Goal: Task Accomplishment & Management: Complete application form

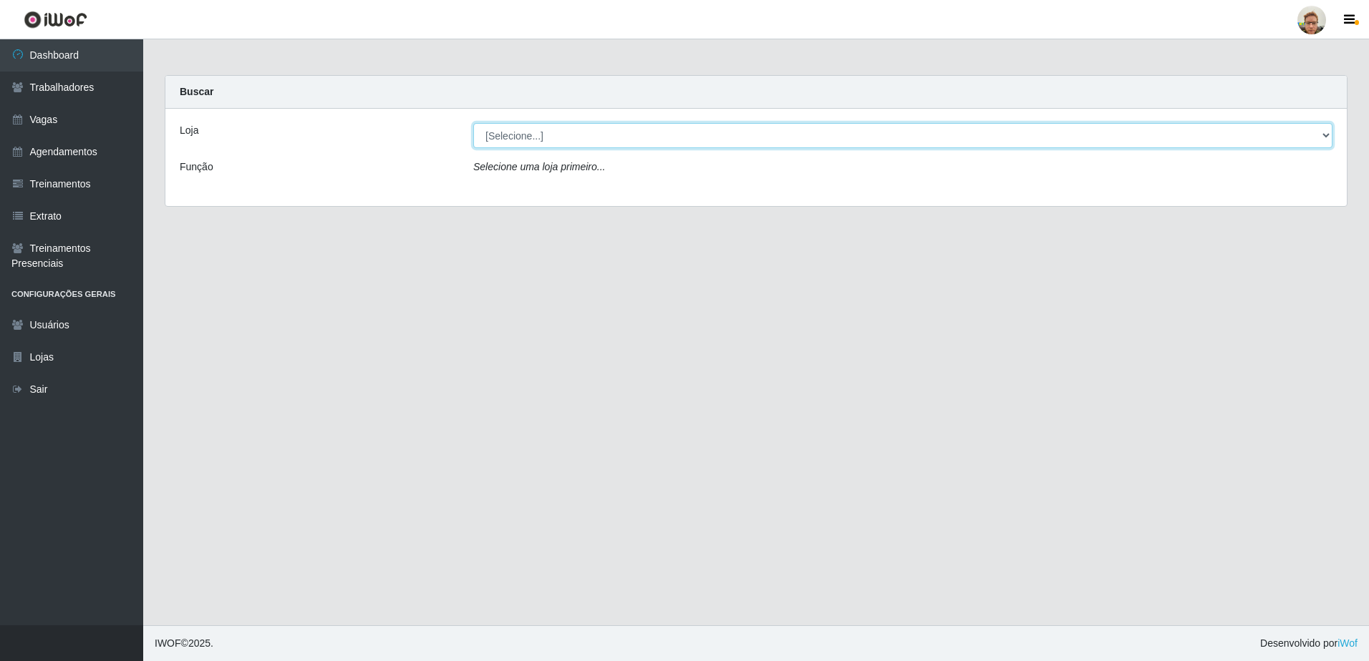
drag, startPoint x: 510, startPoint y: 126, endPoint x: 501, endPoint y: 150, distance: 25.1
click at [508, 130] on select "[Selecione...] [GEOGRAPHIC_DATA]" at bounding box center [902, 135] width 859 height 25
select select "168"
click at [473, 123] on select "[Selecione...] [GEOGRAPHIC_DATA]" at bounding box center [902, 135] width 859 height 25
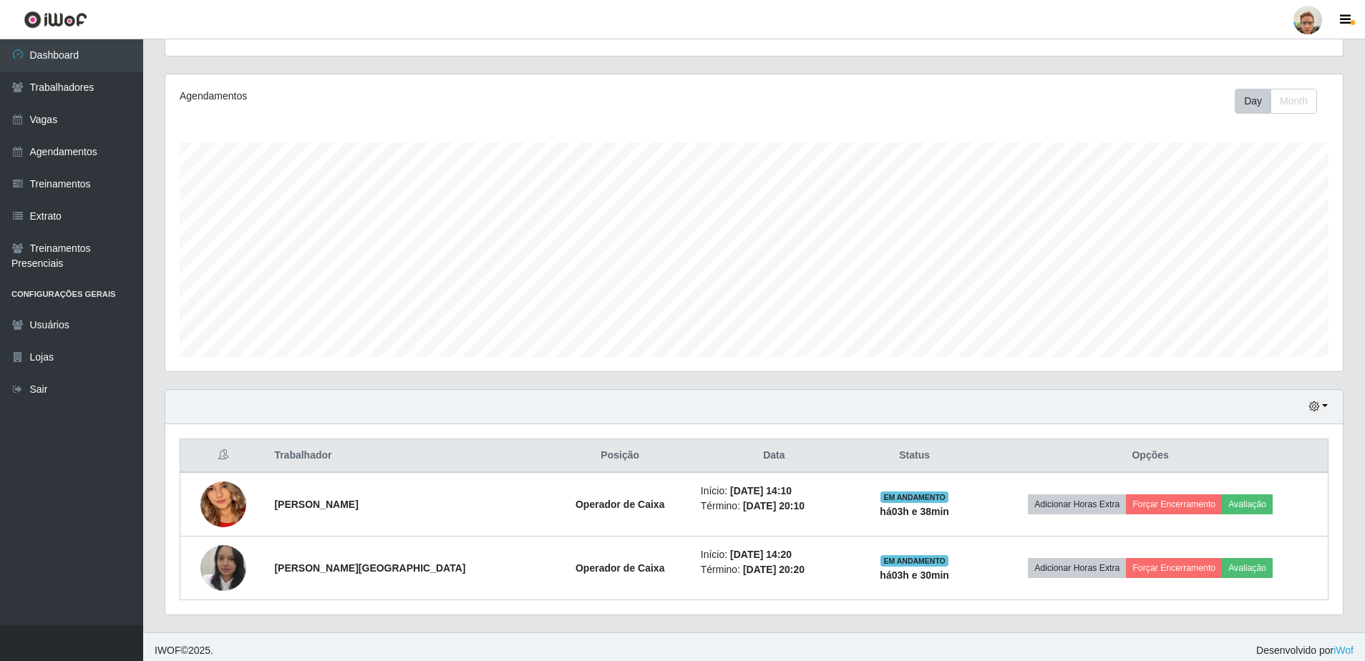
scroll to position [162, 0]
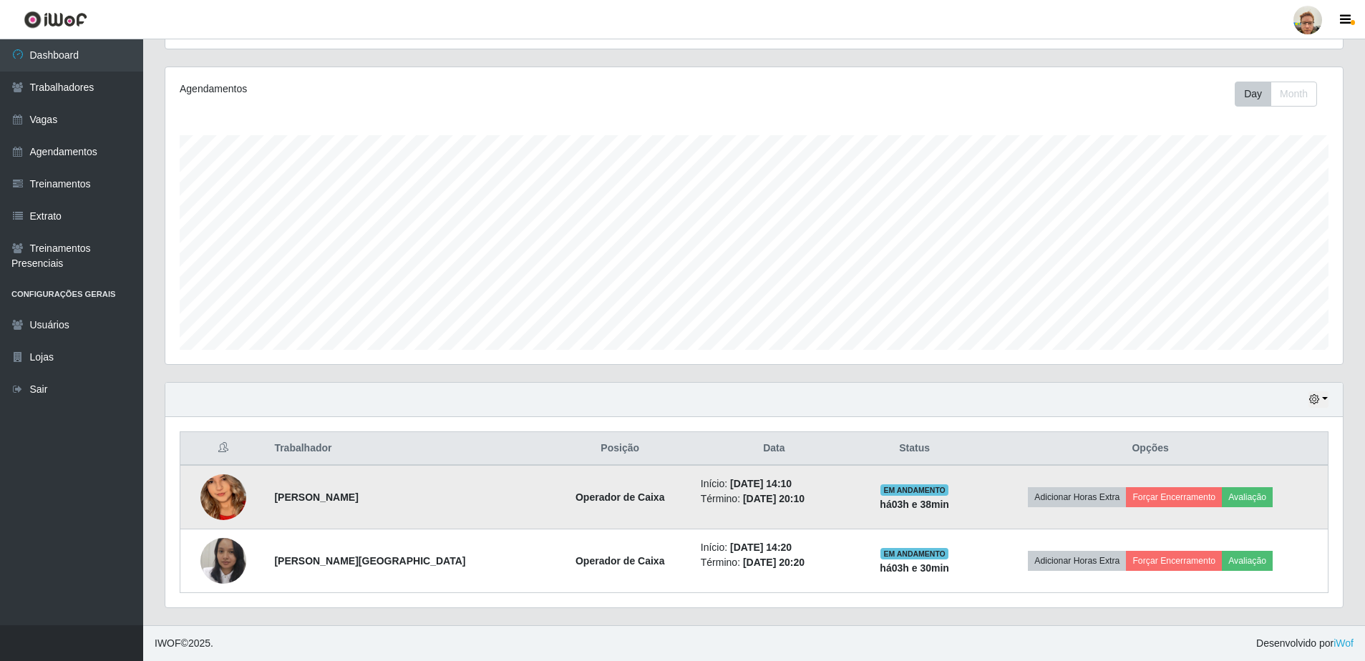
click at [223, 504] on img at bounding box center [223, 497] width 46 height 99
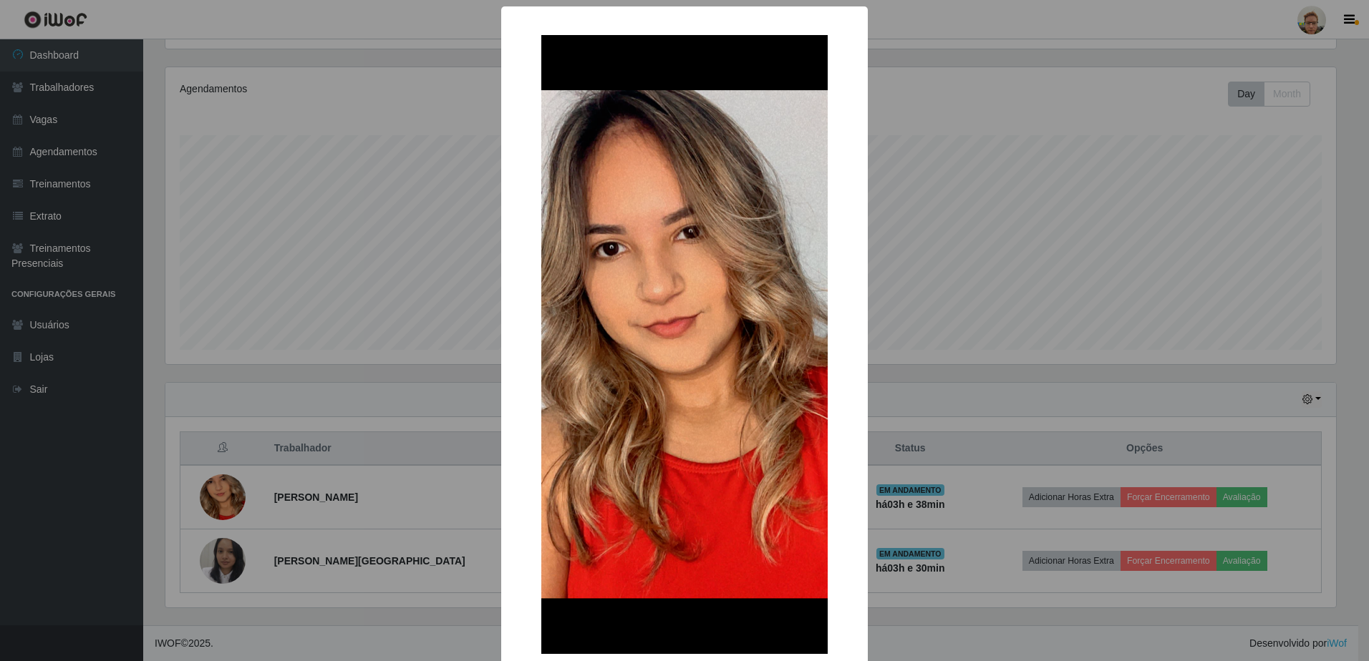
click at [322, 490] on div "× OK Cancel" at bounding box center [684, 330] width 1369 height 661
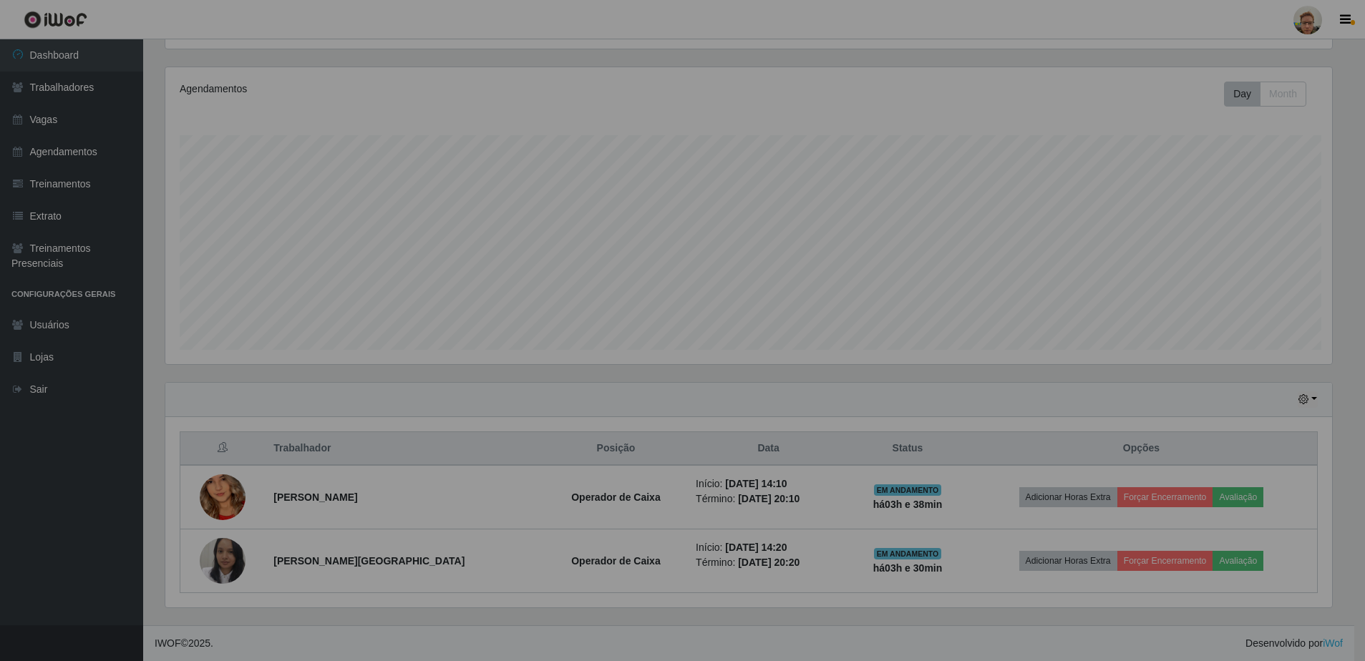
scroll to position [297, 1177]
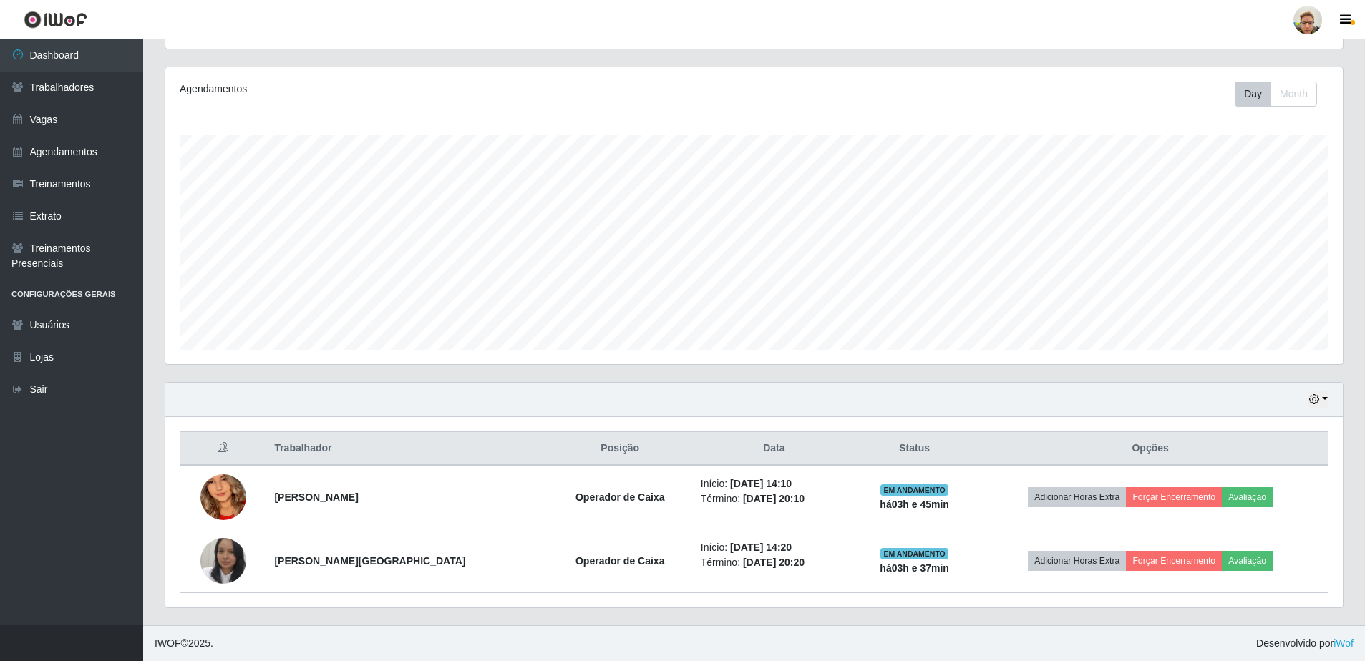
click at [1308, 398] on div "Hoje 1 dia 3 dias 1 Semana Não encerrados" at bounding box center [753, 400] width 1177 height 34
click at [1316, 397] on icon "button" at bounding box center [1314, 399] width 10 height 10
click at [1180, 400] on div "Hoje 1 dia 3 dias 1 Semana Não encerrados" at bounding box center [753, 400] width 1177 height 34
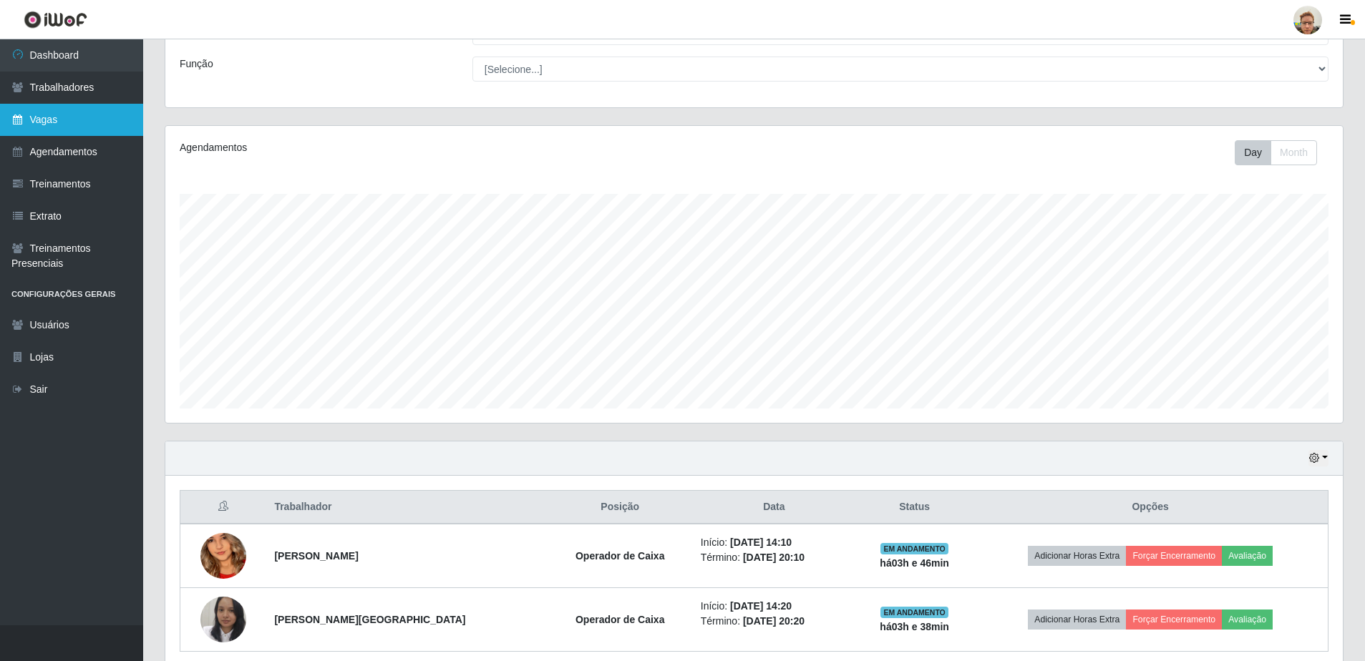
scroll to position [0, 0]
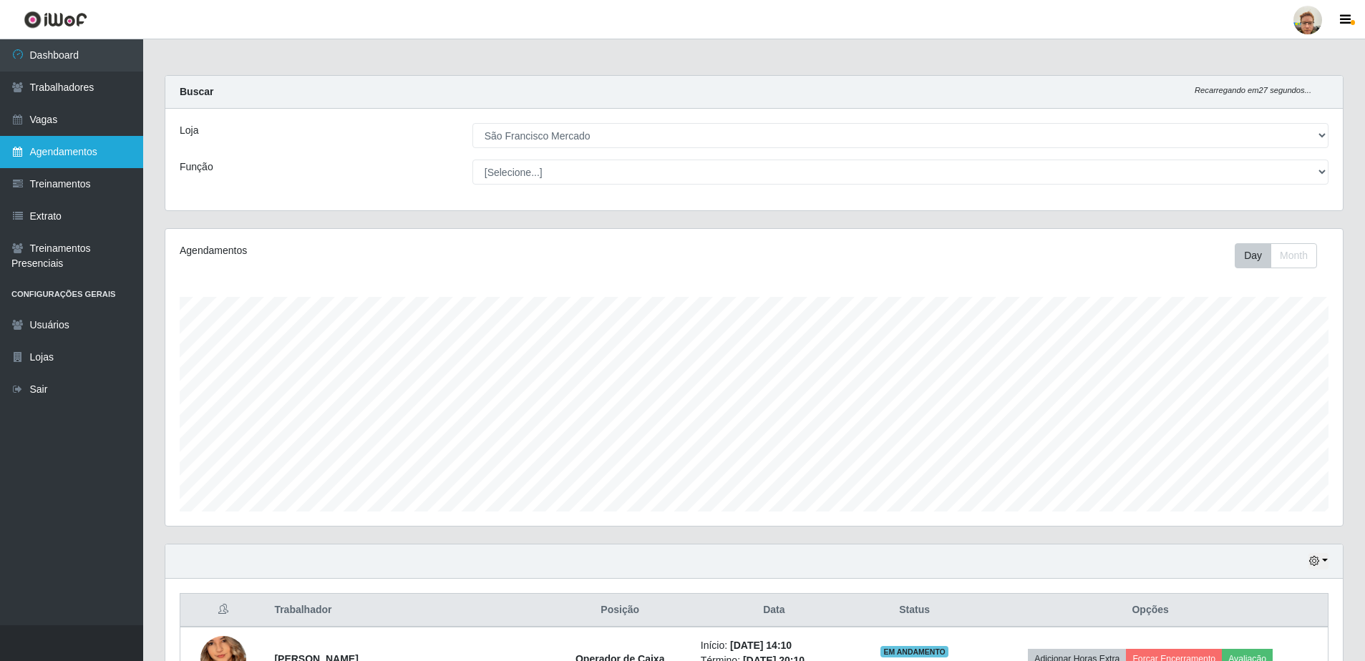
drag, startPoint x: 68, startPoint y: 149, endPoint x: 120, endPoint y: 145, distance: 51.7
click at [68, 149] on link "Agendamentos" at bounding box center [71, 152] width 143 height 32
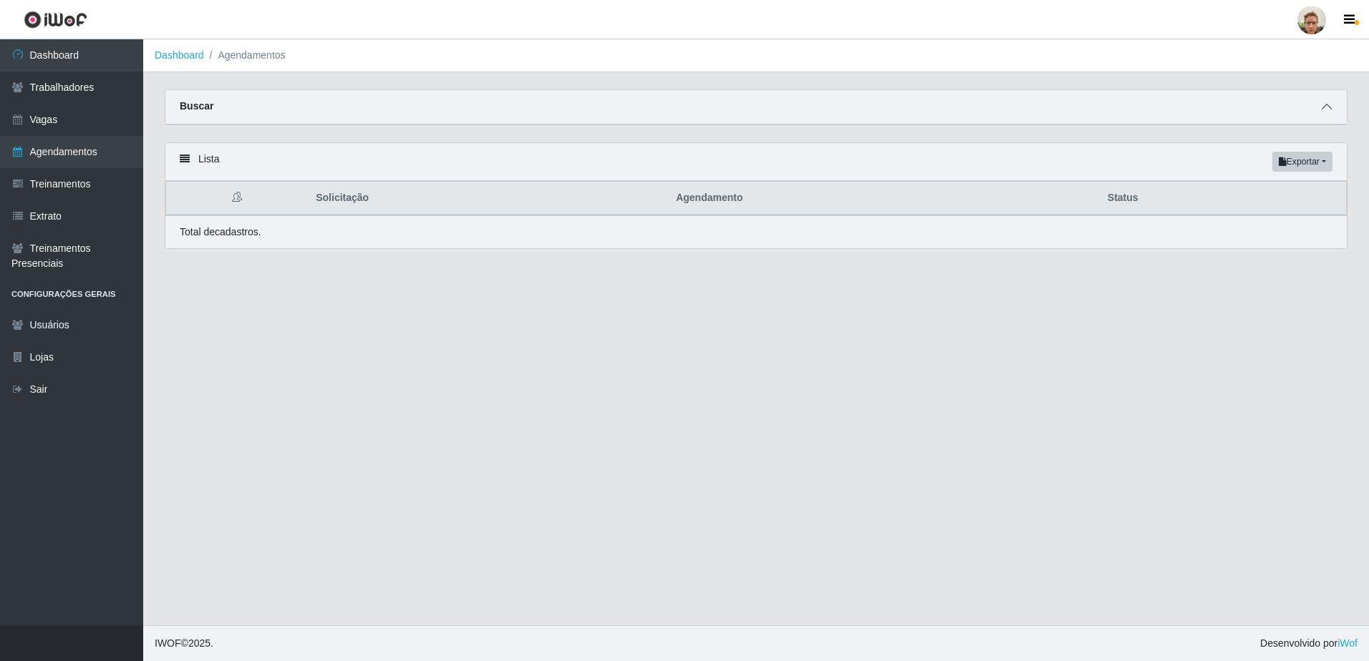
click at [1319, 105] on span at bounding box center [1326, 107] width 17 height 16
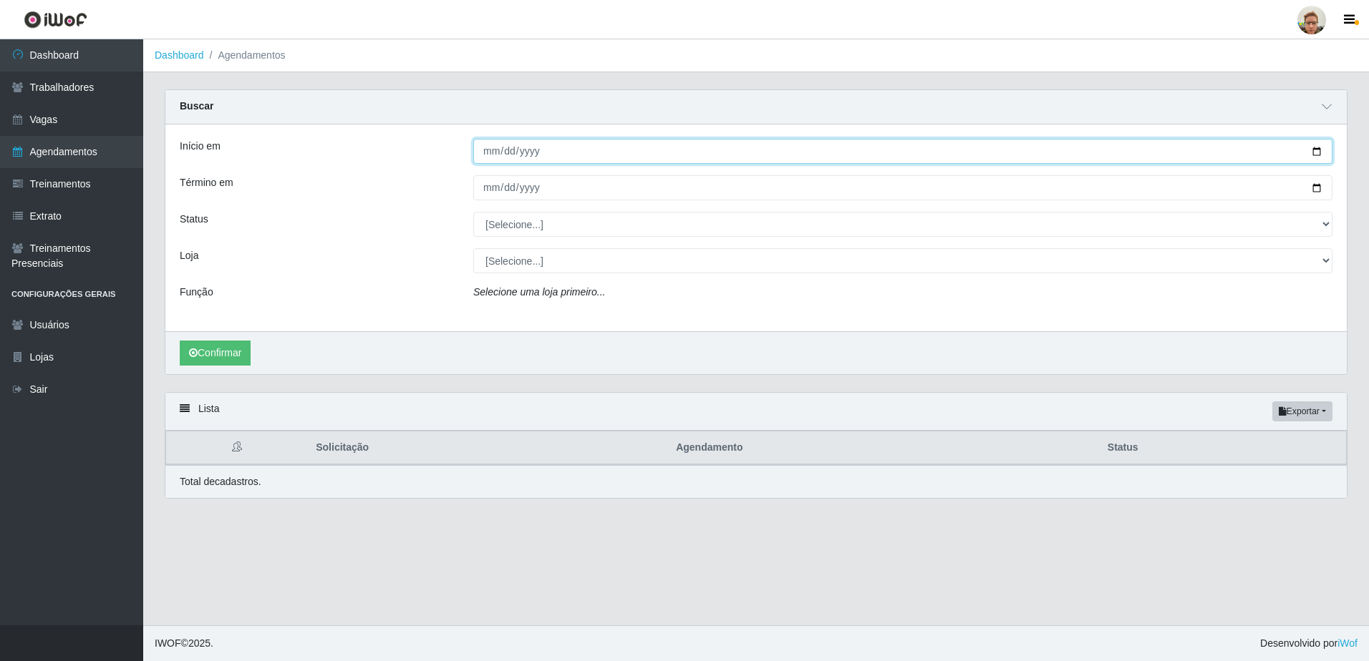
click at [1321, 149] on input "Início em" at bounding box center [902, 151] width 859 height 25
type input "[DATE]"
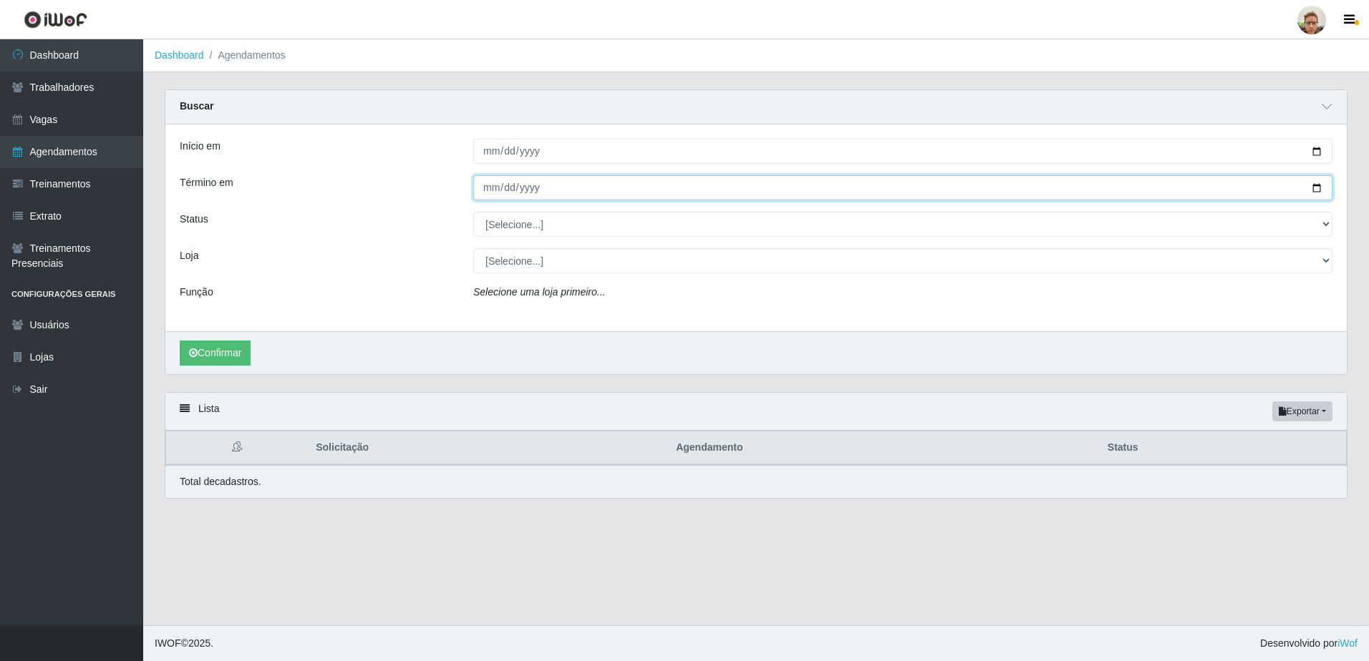
click at [1313, 194] on input "Término em" at bounding box center [902, 187] width 859 height 25
type input "[DATE]"
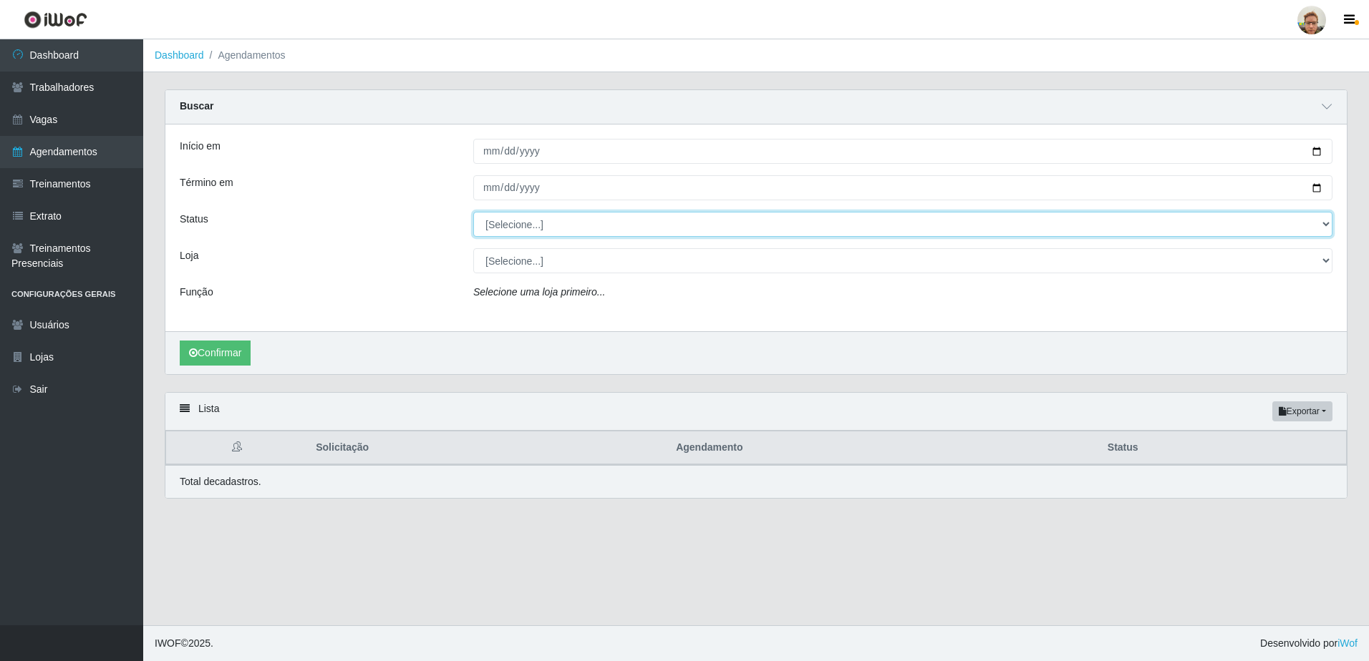
click at [572, 232] on select "[Selecione...] AGENDADO AGUARDANDO LIBERAR EM ANDAMENTO EM REVISÃO FINALIZADO C…" at bounding box center [902, 224] width 859 height 25
select select "AGENDADO"
click at [473, 213] on select "[Selecione...] AGENDADO AGUARDANDO LIBERAR EM ANDAMENTO EM REVISÃO FINALIZADO C…" at bounding box center [902, 224] width 859 height 25
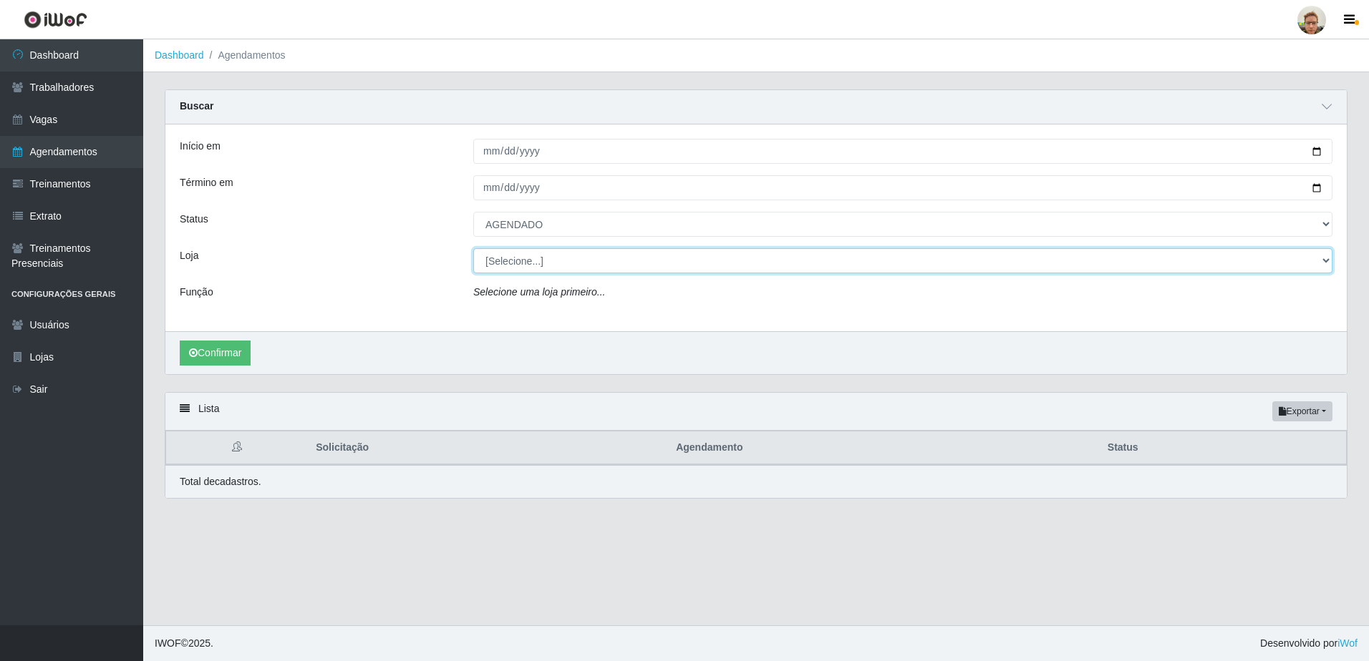
click at [522, 266] on select "[Selecione...] [GEOGRAPHIC_DATA]" at bounding box center [902, 260] width 859 height 25
select select "168"
click at [473, 249] on select "[Selecione...] [GEOGRAPHIC_DATA]" at bounding box center [902, 260] width 859 height 25
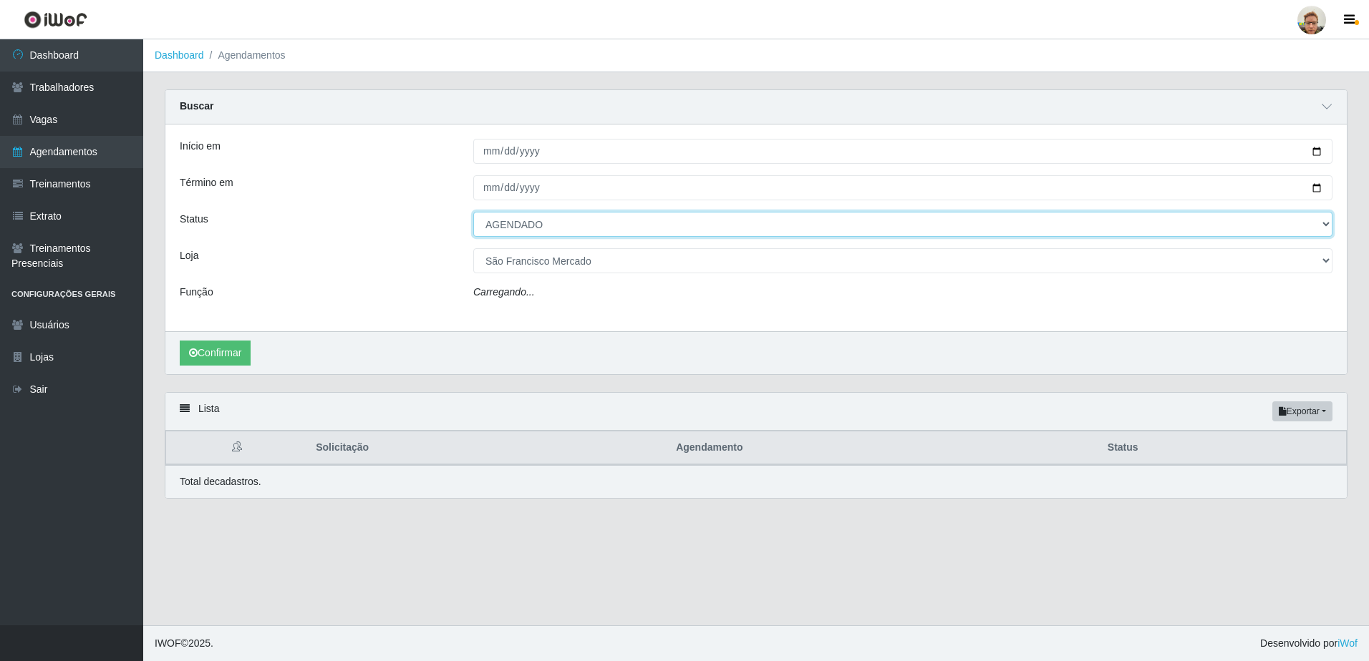
click at [552, 231] on select "[Selecione...] AGENDADO AGUARDANDO LIBERAR EM ANDAMENTO EM REVISÃO FINALIZADO C…" at bounding box center [902, 224] width 859 height 25
select select "EM ANDAMENTO"
click at [473, 213] on select "[Selecione...] AGENDADO AGUARDANDO LIBERAR EM ANDAMENTO EM REVISÃO FINALIZADO C…" at bounding box center [902, 224] width 859 height 25
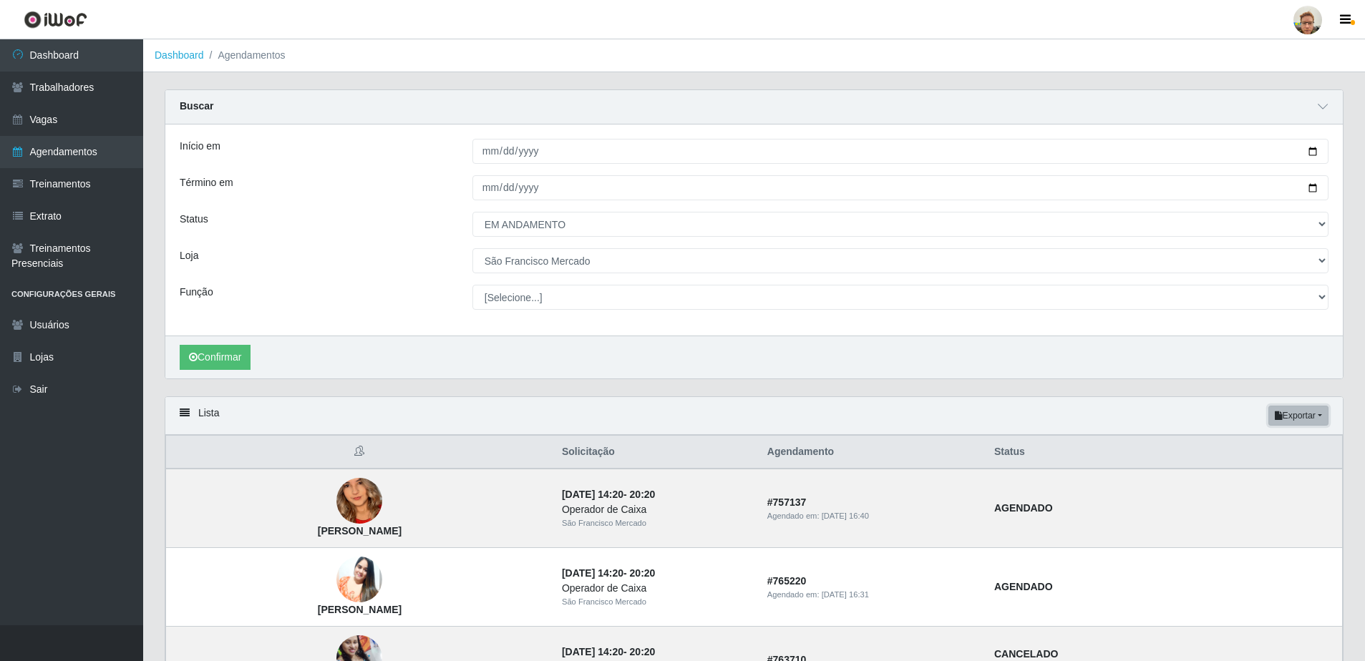
click at [1281, 419] on button "Exportar" at bounding box center [1298, 416] width 60 height 20
click at [1260, 441] on button "PDF" at bounding box center [1272, 443] width 113 height 30
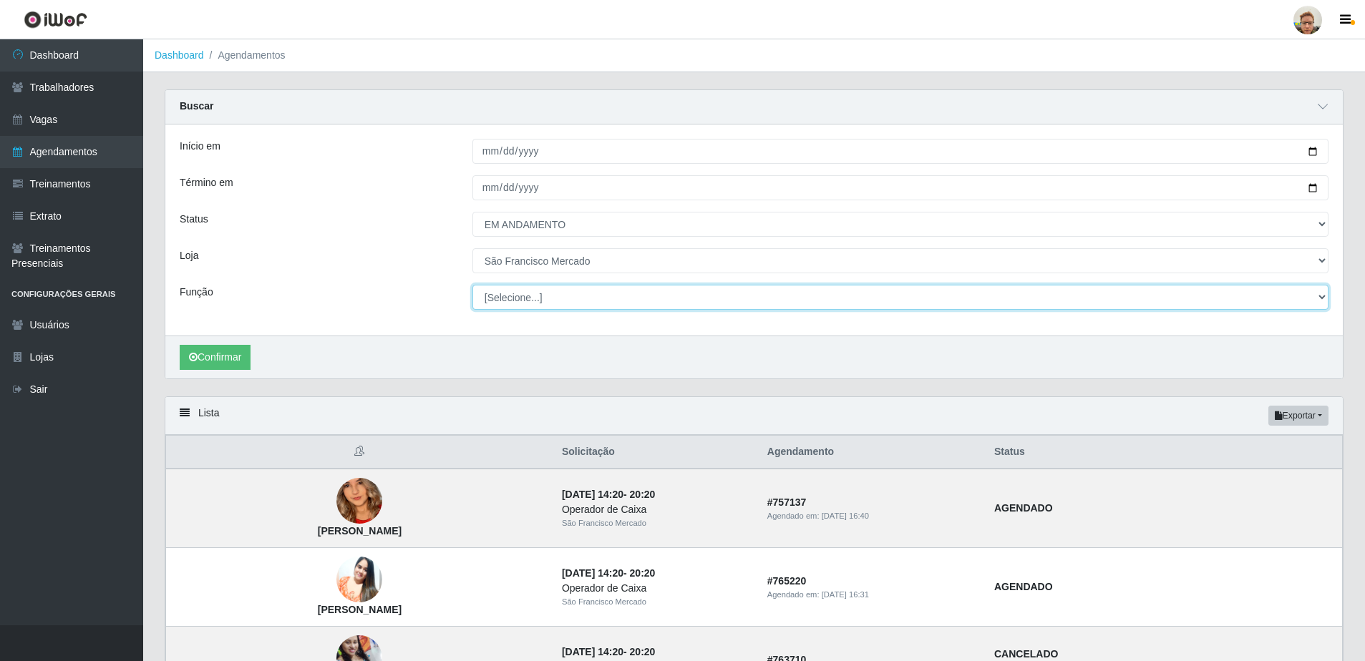
click at [568, 303] on select "[Selecione...] Balconista de Açougue [PERSON_NAME] de Açougue + Balconista de A…" at bounding box center [900, 297] width 856 height 25
select select "22"
click at [472, 286] on select "[Selecione...] Balconista de Açougue [PERSON_NAME] de Açougue + Balconista de A…" at bounding box center [900, 297] width 856 height 25
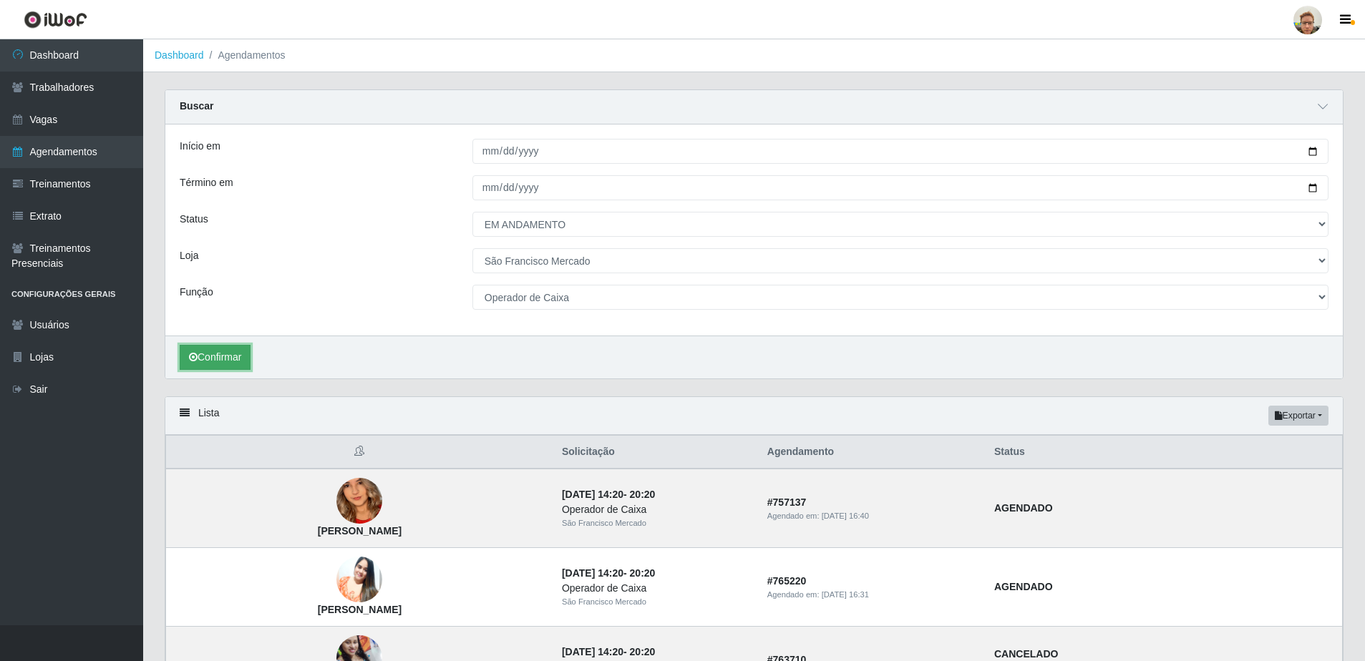
click at [219, 364] on button "Confirmar" at bounding box center [215, 357] width 71 height 25
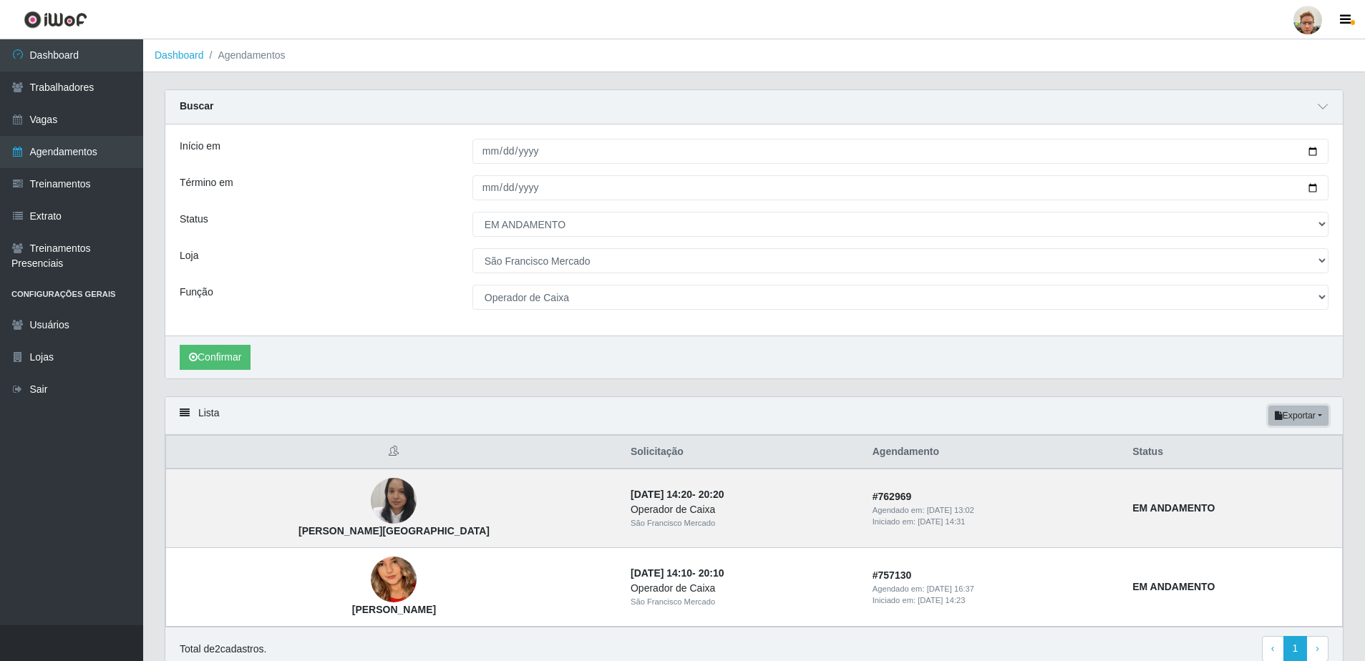
click at [1302, 412] on button "Exportar" at bounding box center [1298, 416] width 60 height 20
click at [1256, 442] on button "PDF" at bounding box center [1272, 443] width 113 height 30
